Goal: Information Seeking & Learning: Find specific fact

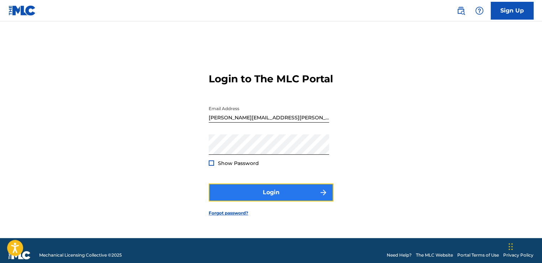
click at [269, 201] on button "Login" at bounding box center [271, 192] width 125 height 18
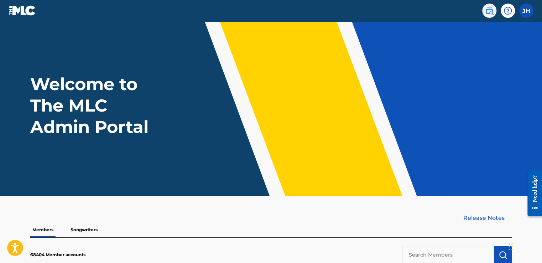
click at [487, 8] on img at bounding box center [489, 10] width 9 height 9
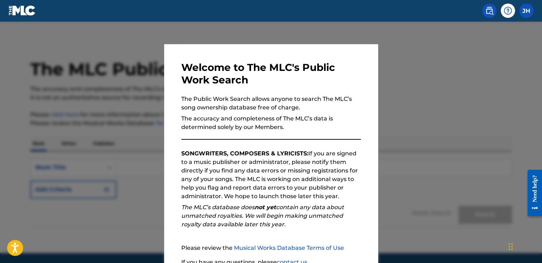
scroll to position [24, 0]
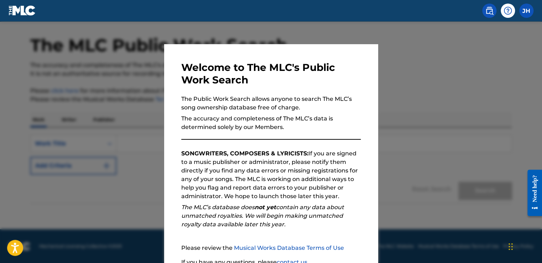
drag, startPoint x: 382, startPoint y: 147, endPoint x: 327, endPoint y: 167, distance: 58.0
click at [327, 167] on div "Welcome to The MLC's Public Work Search The Public Work Search allows anyone to…" at bounding box center [271, 141] width 542 height 241
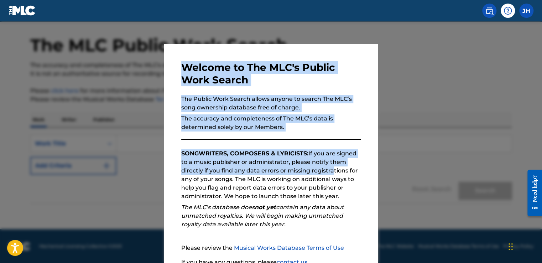
scroll to position [63, 0]
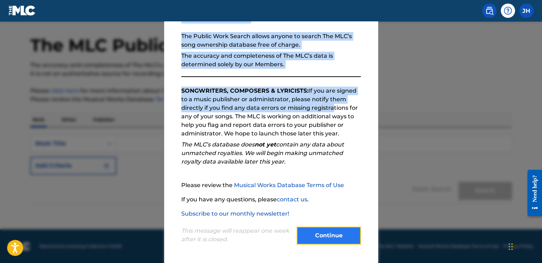
click at [329, 236] on button "Continue" at bounding box center [329, 235] width 64 height 18
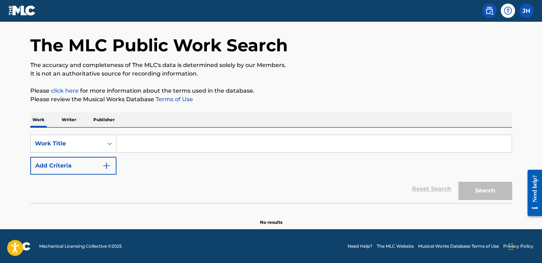
click at [134, 146] on input "Search Form" at bounding box center [313, 143] width 395 height 17
paste input "Binaural Beats Brain Entrainment"
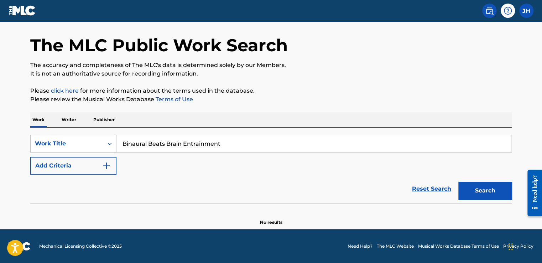
click at [458, 182] on button "Search" at bounding box center [484, 191] width 53 height 18
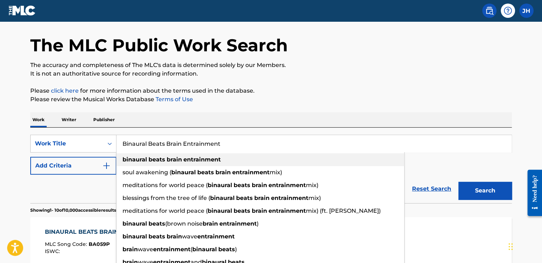
click at [136, 159] on strong "binaural" at bounding box center [134, 159] width 25 height 7
type input "binaural beats brain entrainment"
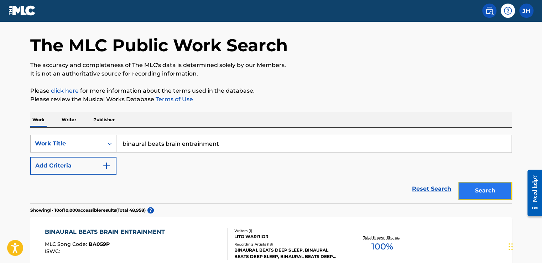
click at [479, 185] on button "Search" at bounding box center [484, 191] width 53 height 18
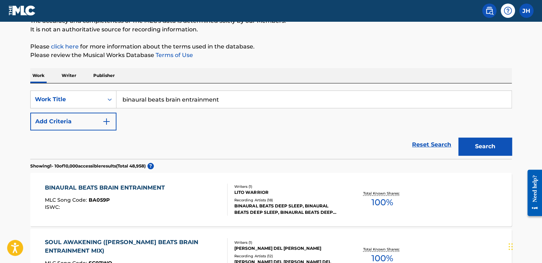
scroll to position [72, 0]
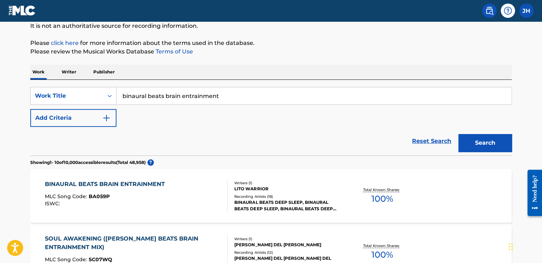
click at [303, 189] on div "LITO WARRIOR" at bounding box center [288, 188] width 108 height 6
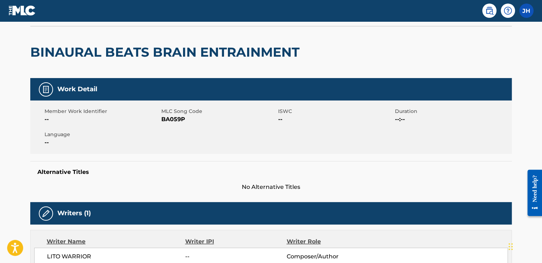
scroll to position [48, 0]
